Goal: Communication & Community: Answer question/provide support

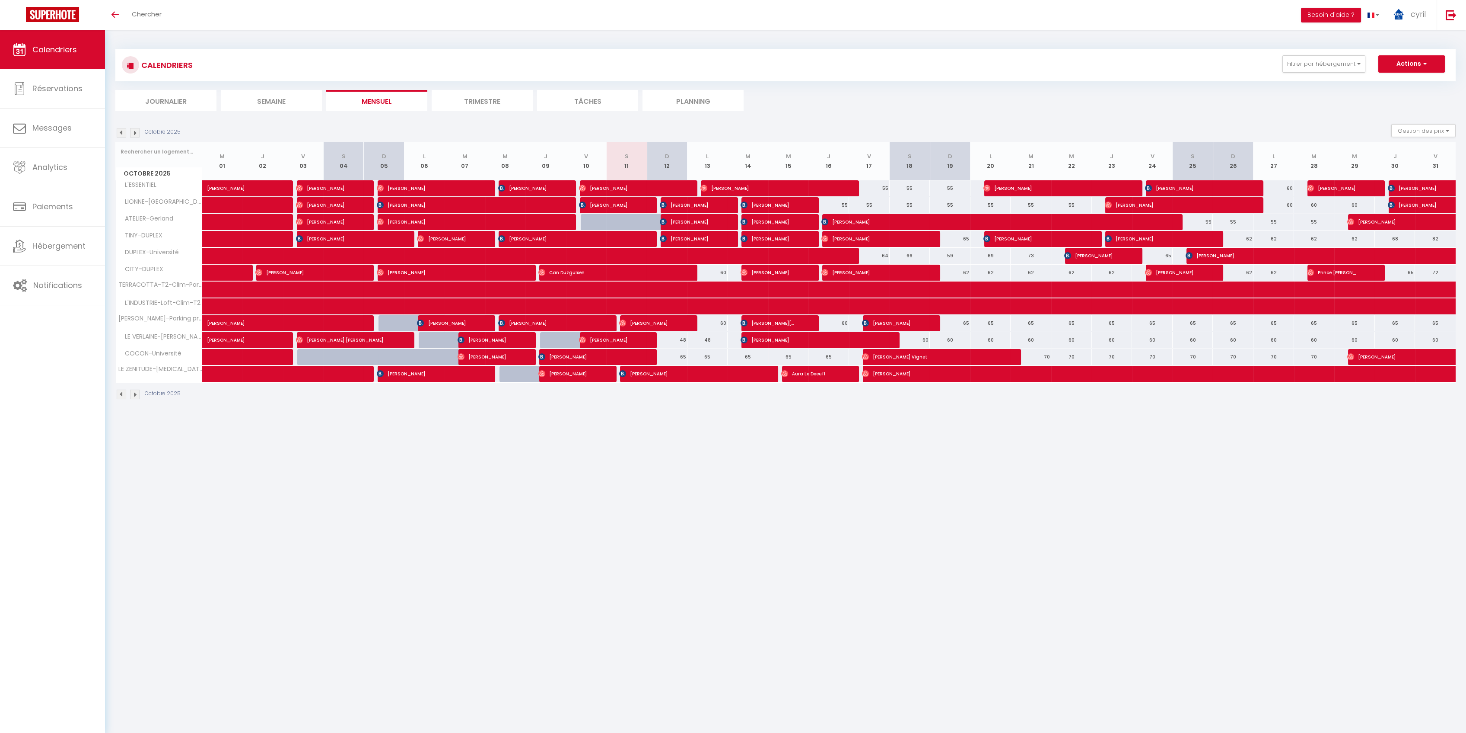
click at [491, 99] on li "Trimestre" at bounding box center [482, 100] width 101 height 21
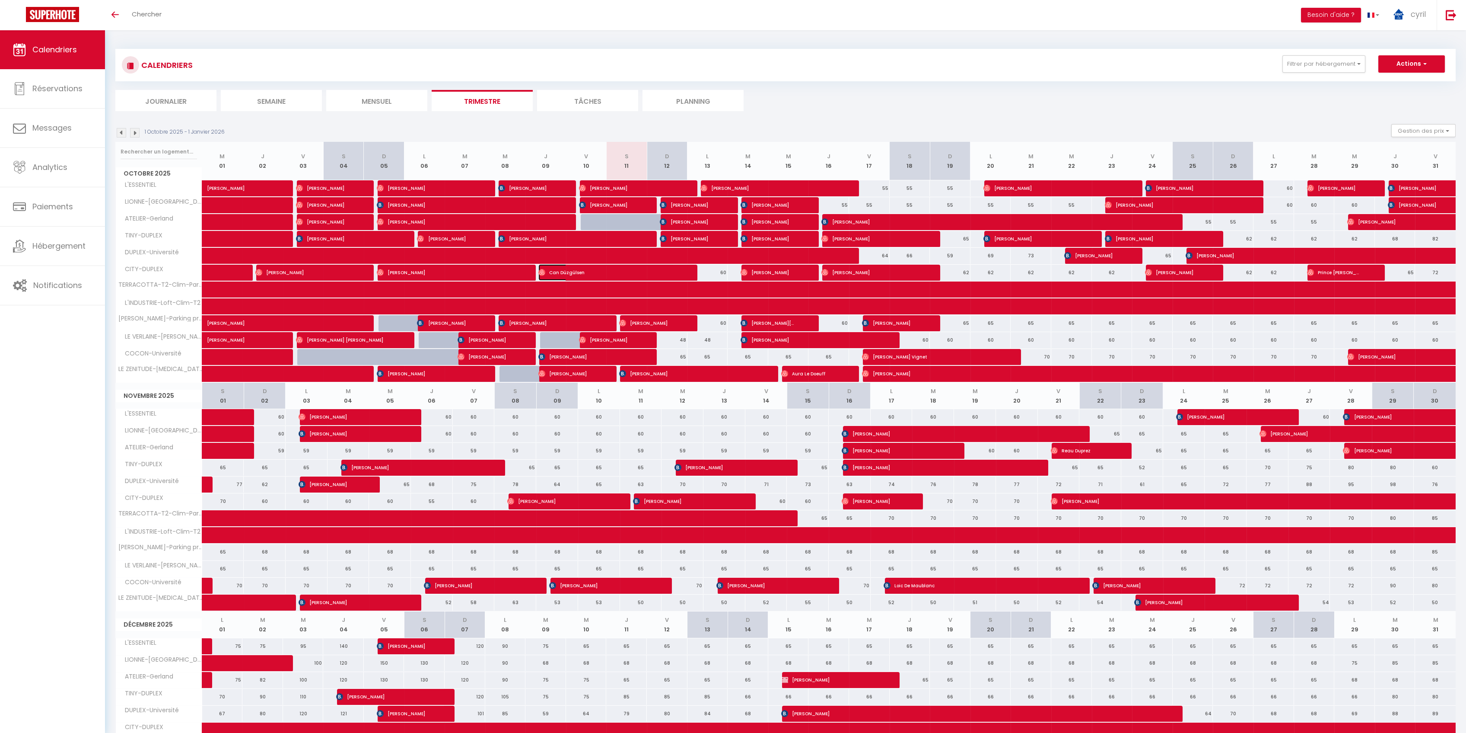
click at [618, 268] on span "Can Düzgülsen" at bounding box center [605, 272] width 135 height 16
select select "OK"
select select "0"
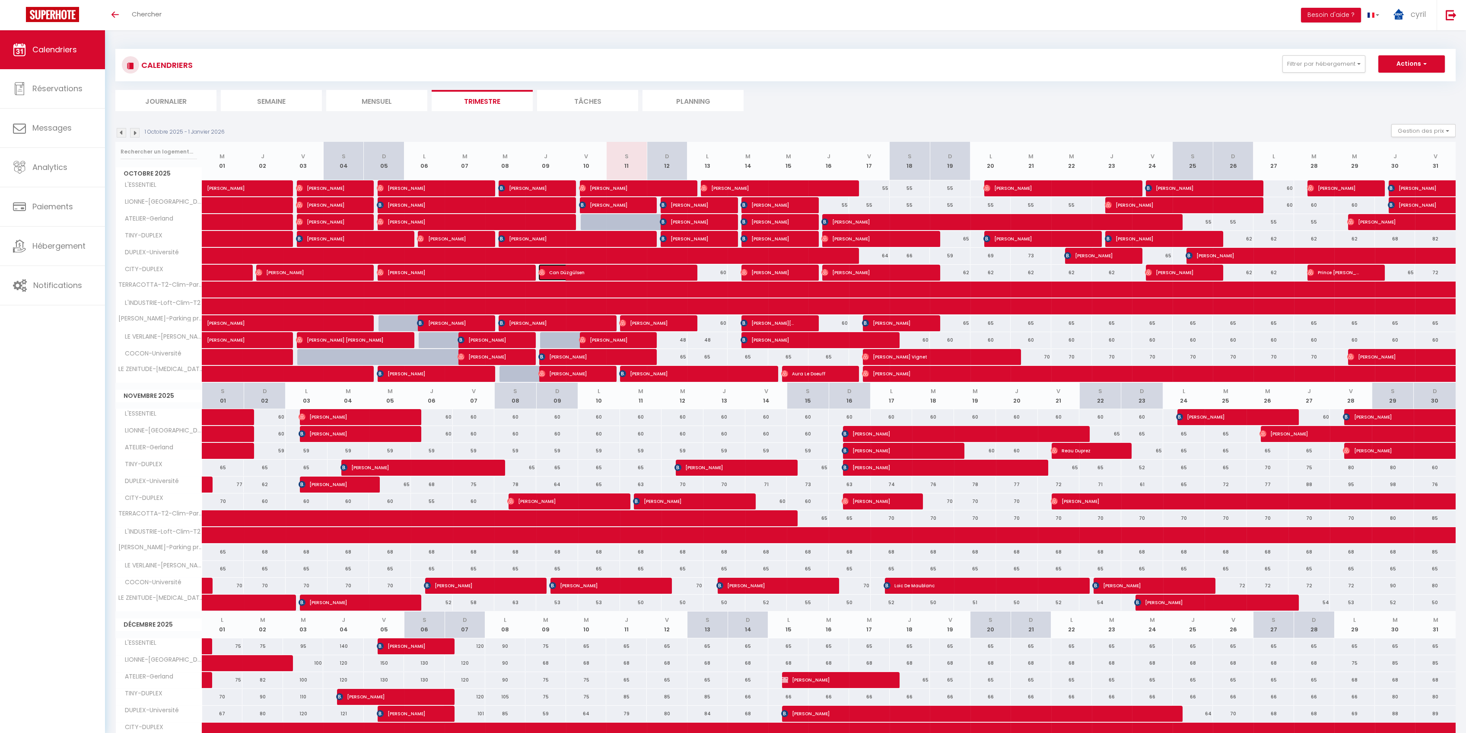
select select "1"
select select
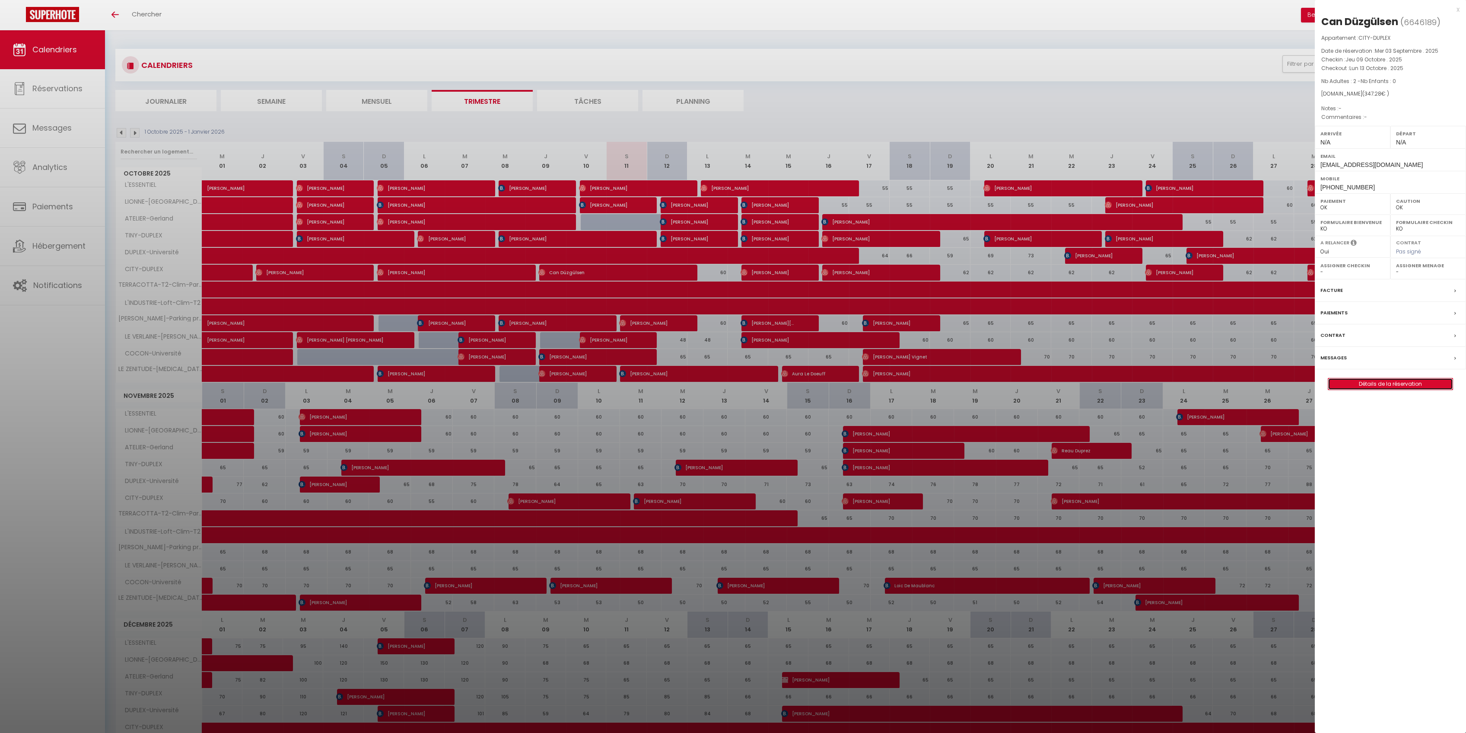
click at [1397, 381] on link "Détails de la réservation" at bounding box center [1390, 383] width 124 height 11
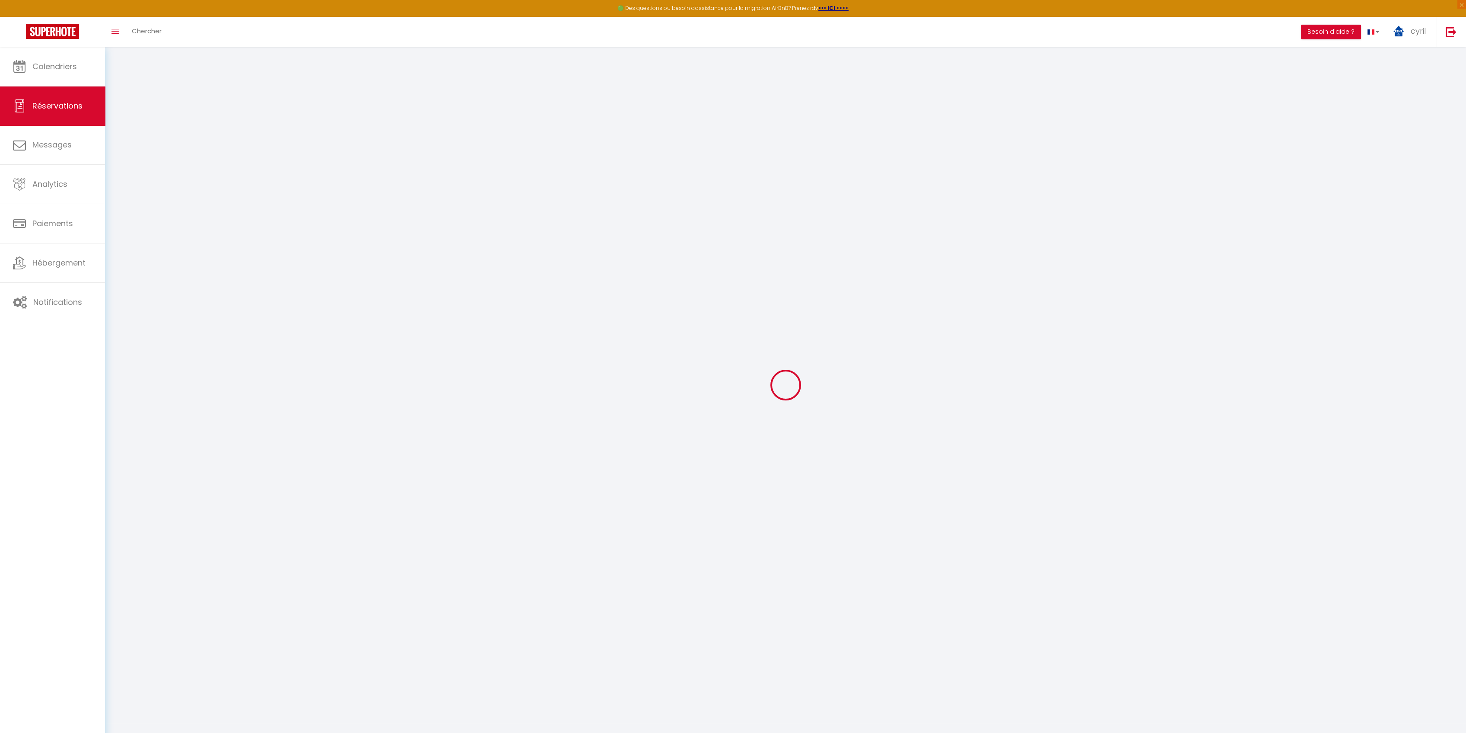
select select
checkbox input "false"
select select
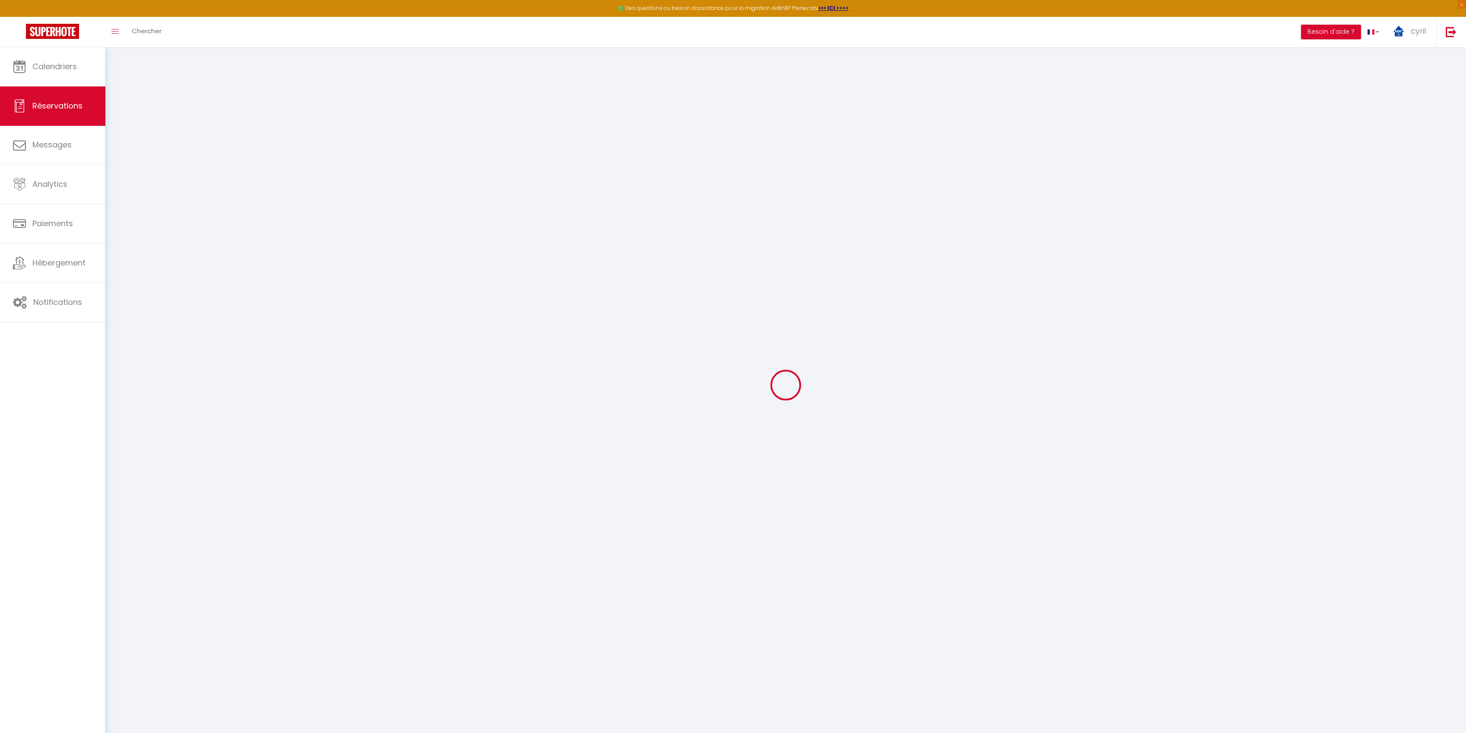
type input "35"
type input "16.28"
select select
checkbox input "false"
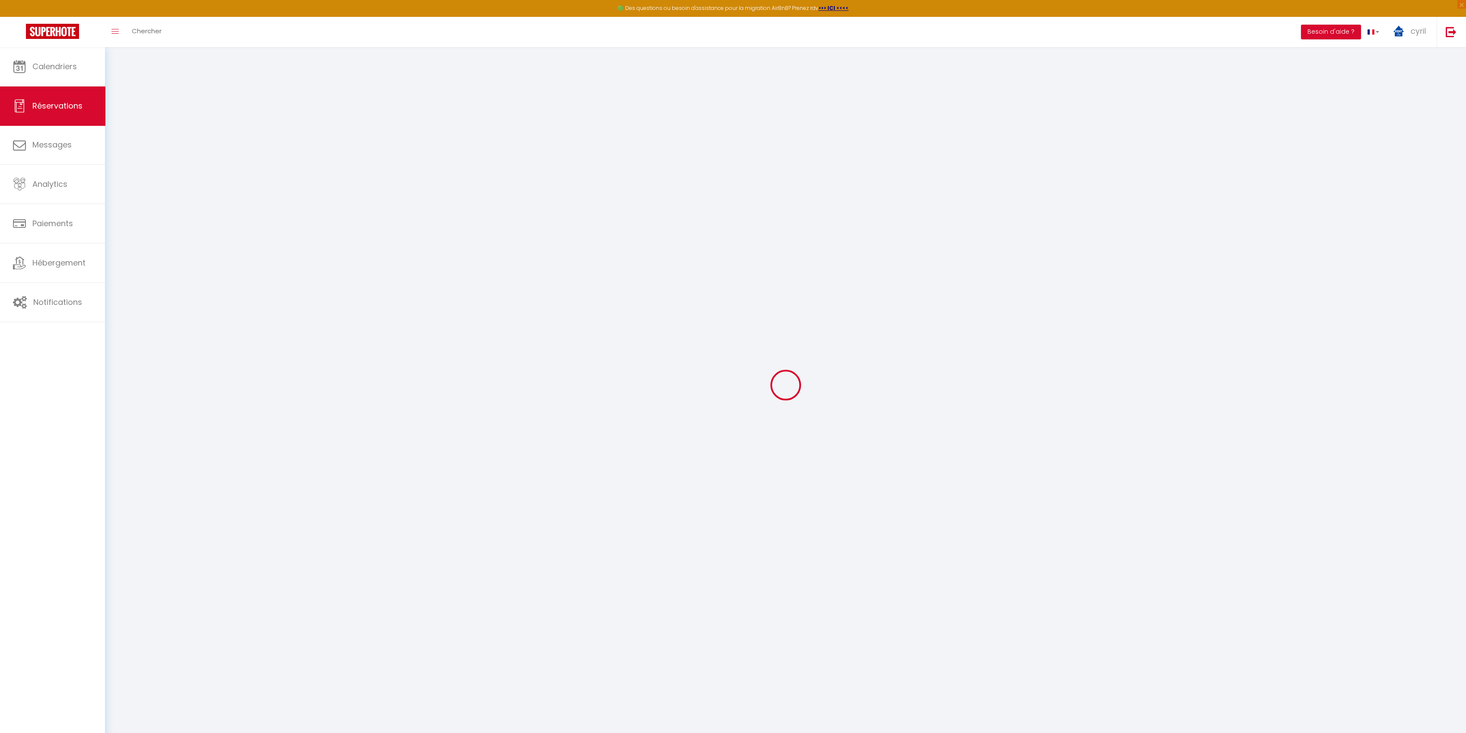
select select
checkbox input "false"
select select
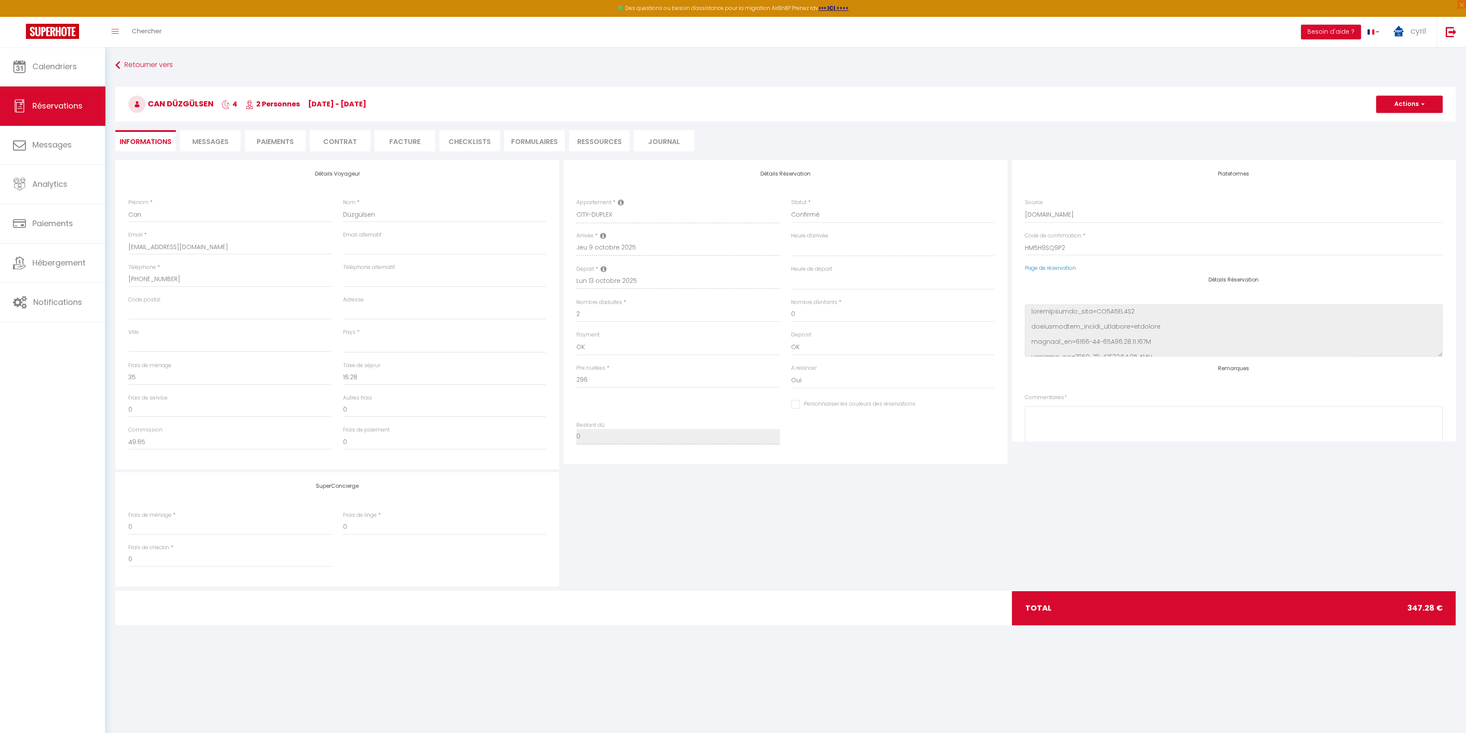
click at [208, 141] on span "Messages" at bounding box center [210, 142] width 36 height 10
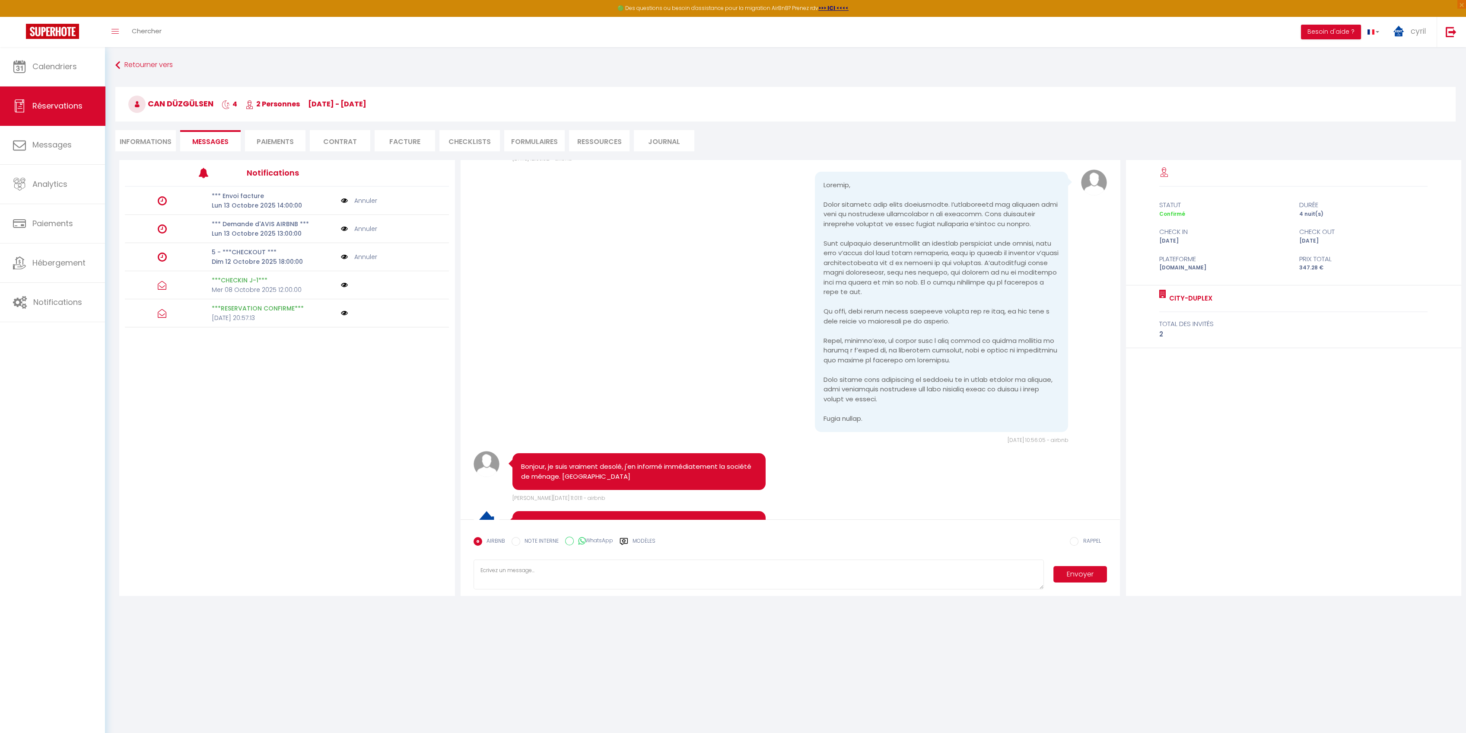
scroll to position [838, 0]
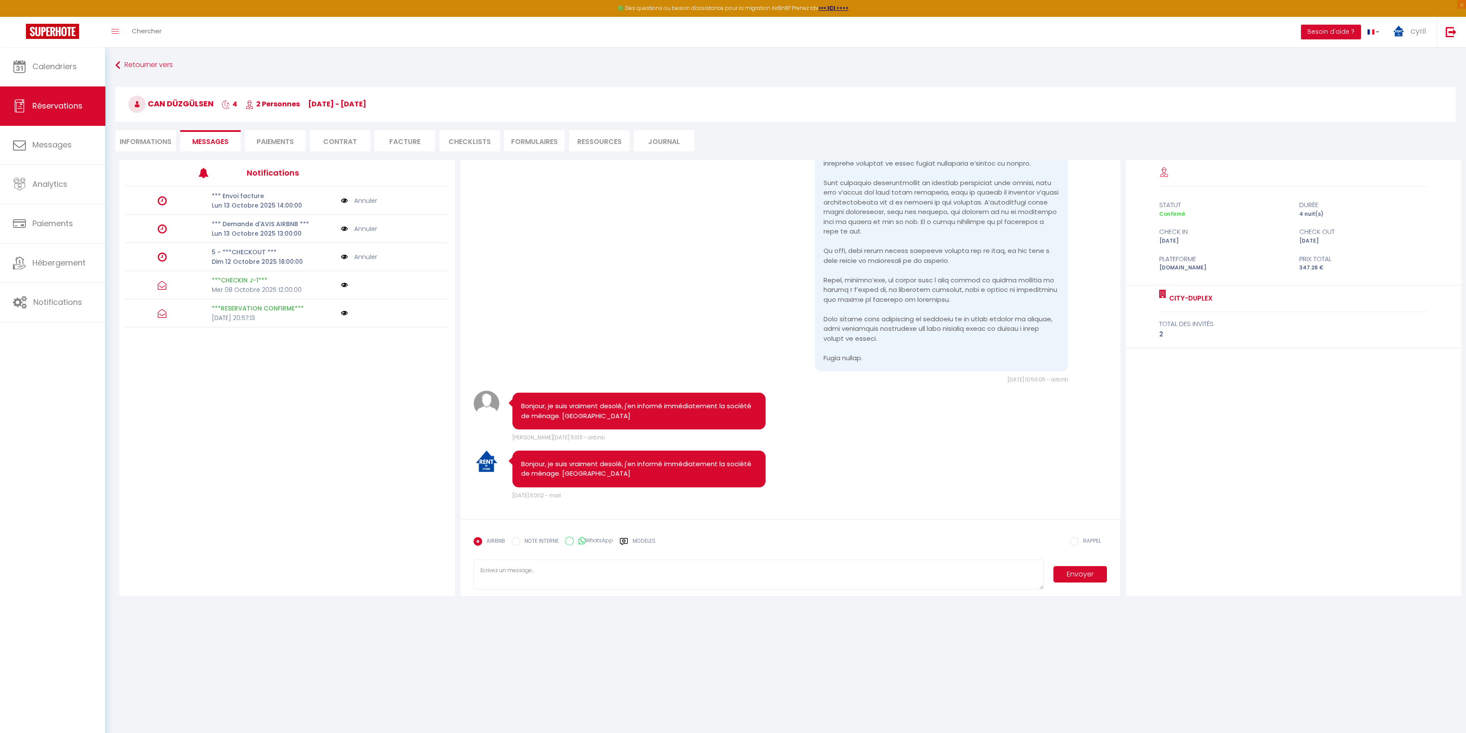
click at [515, 573] on textarea at bounding box center [759, 574] width 570 height 30
type textarea "Bonsoir, la sociate de ménage passera entre 19h30 et 20h pour effectuer le nece…"
click at [1089, 573] on button "Envoyer" at bounding box center [1081, 574] width 54 height 16
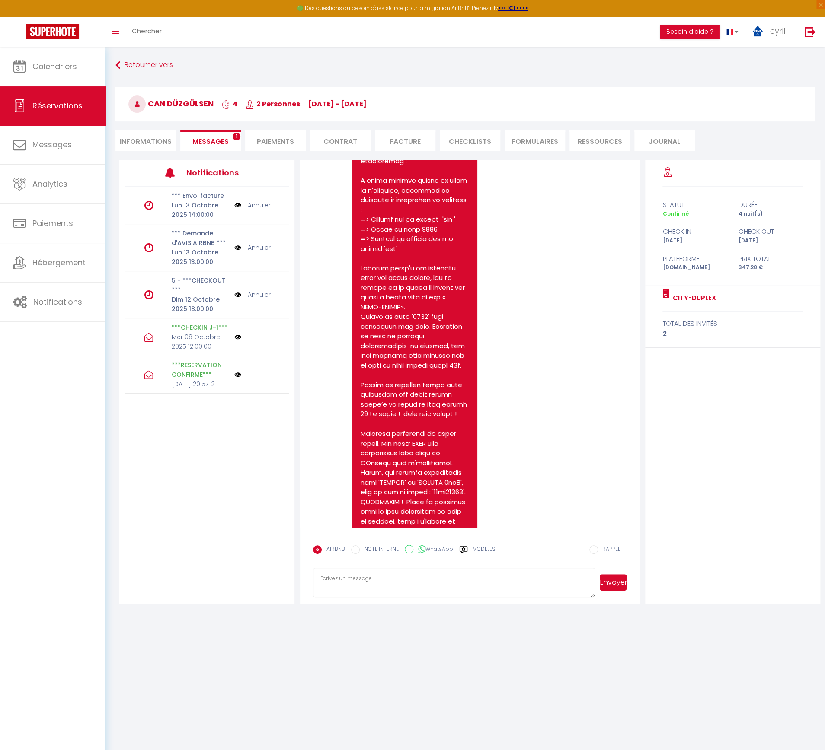
scroll to position [896, 0]
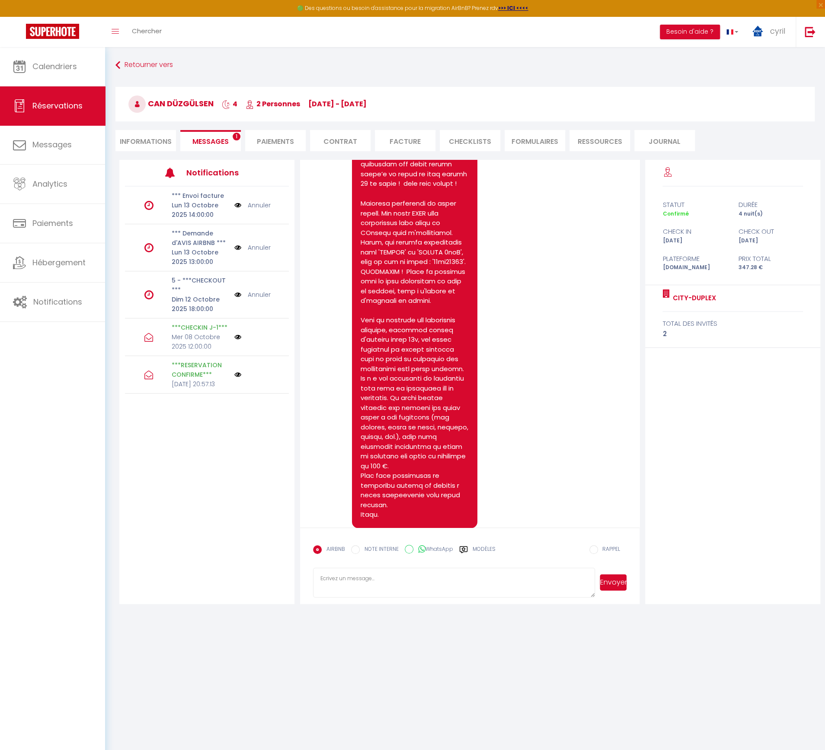
click at [211, 137] on span "Messages" at bounding box center [210, 142] width 36 height 10
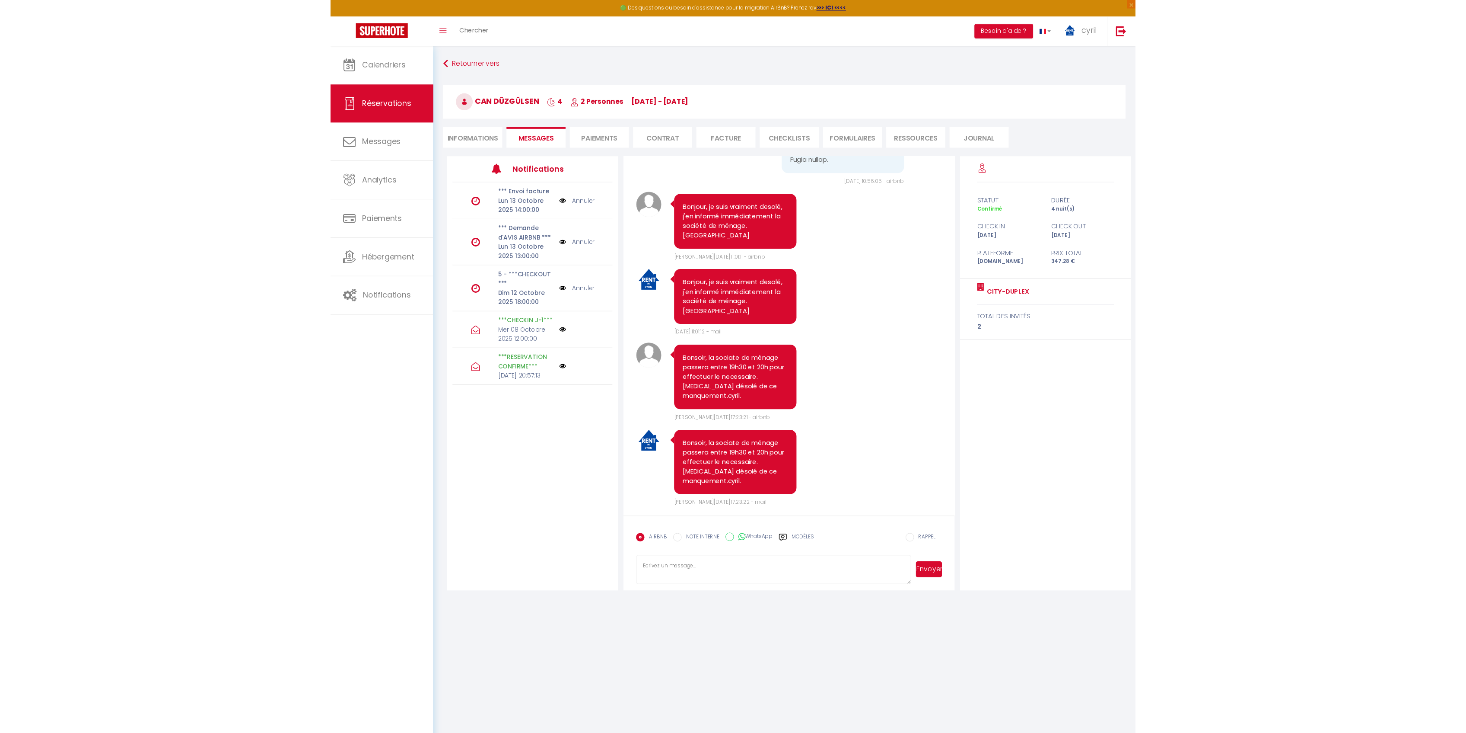
scroll to position [954, 0]
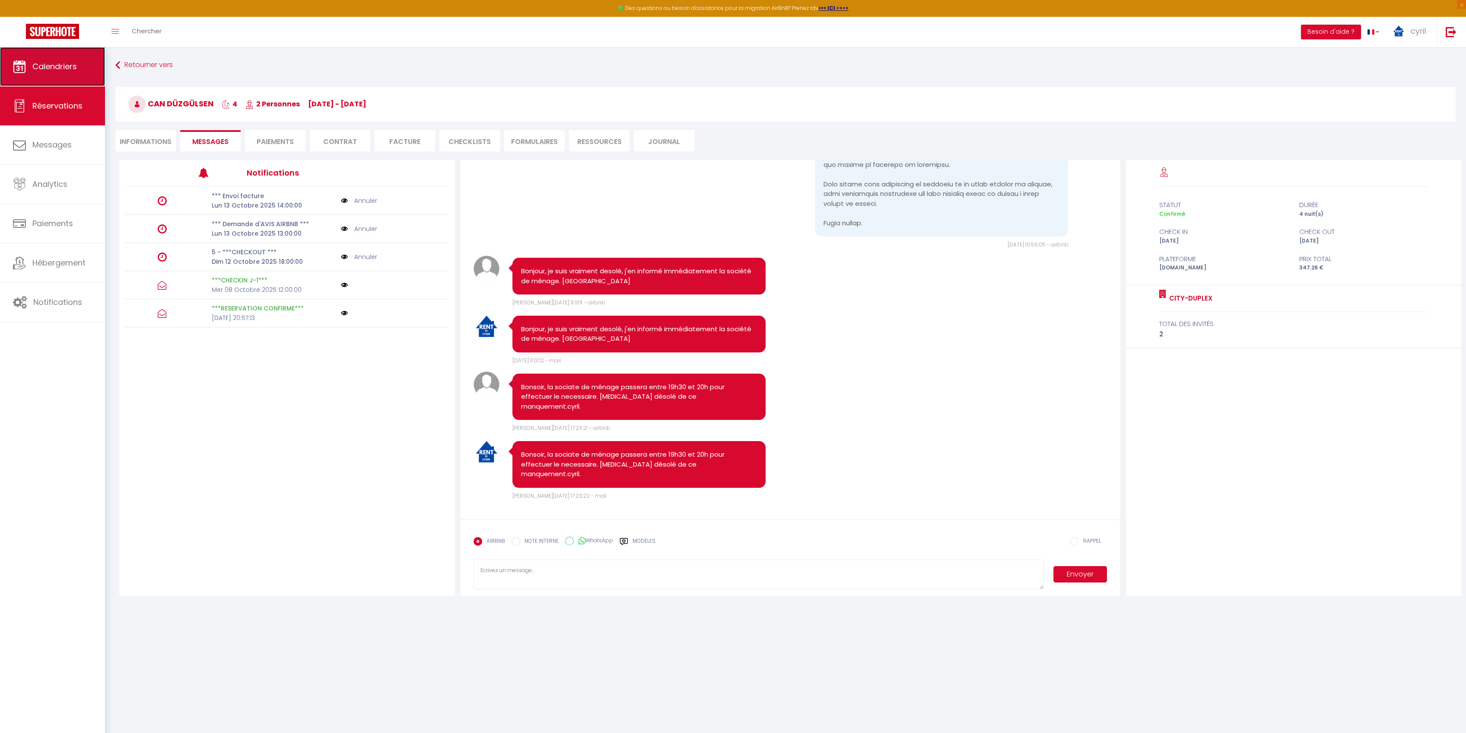
click at [58, 70] on span "Calendriers" at bounding box center [54, 66] width 45 height 11
